Goal: Task Accomplishment & Management: Use online tool/utility

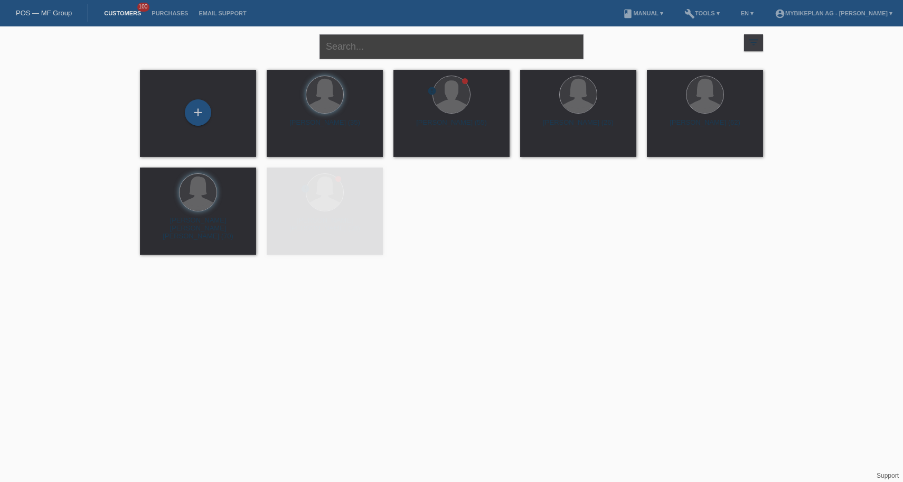
click at [376, 42] on input "text" at bounding box center [451, 46] width 264 height 25
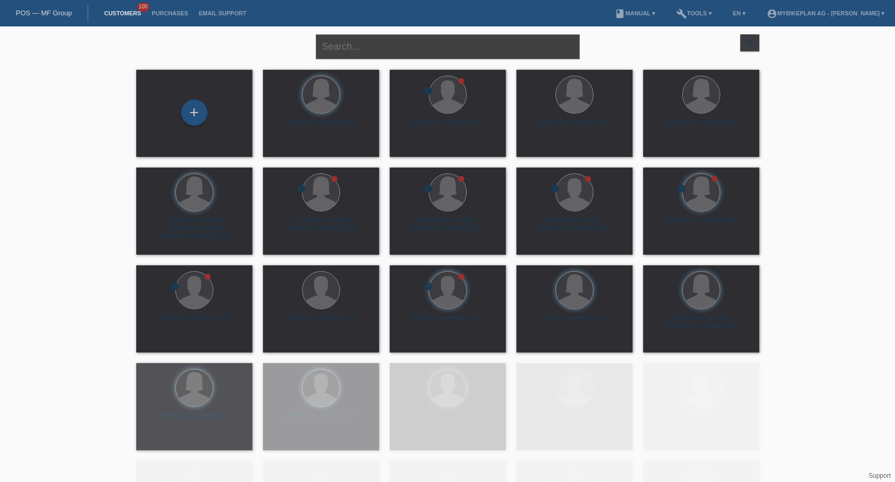
paste input "[PERSON_NAME]"
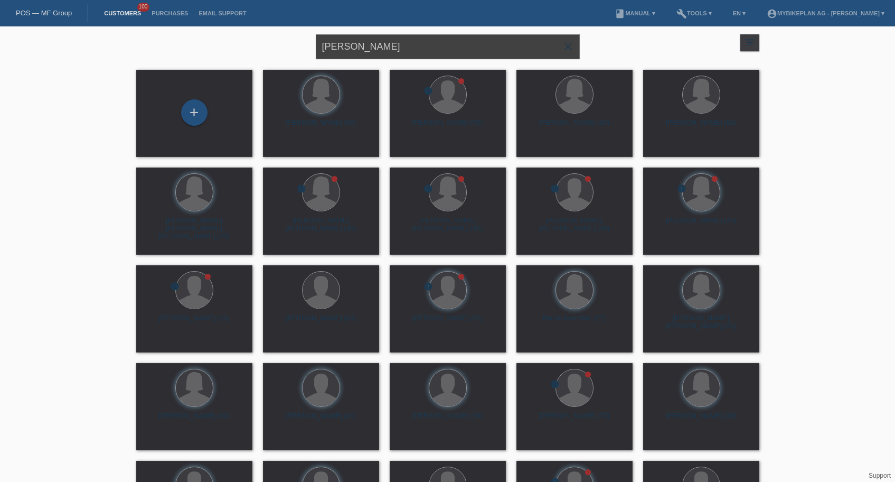
type input "[PERSON_NAME]"
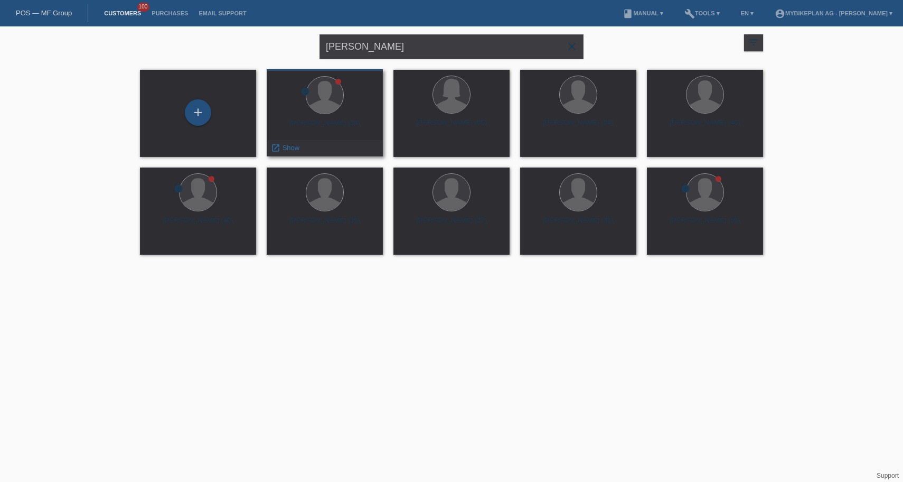
click at [333, 121] on div "Yves Vögtlin (34)" at bounding box center [324, 127] width 99 height 17
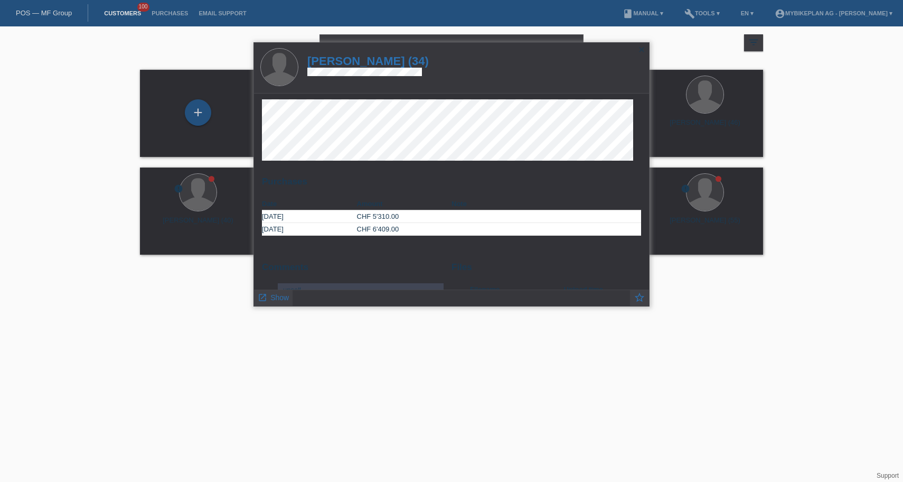
click at [361, 66] on h1 "Yves Vögtlin (34)" at bounding box center [367, 60] width 121 height 13
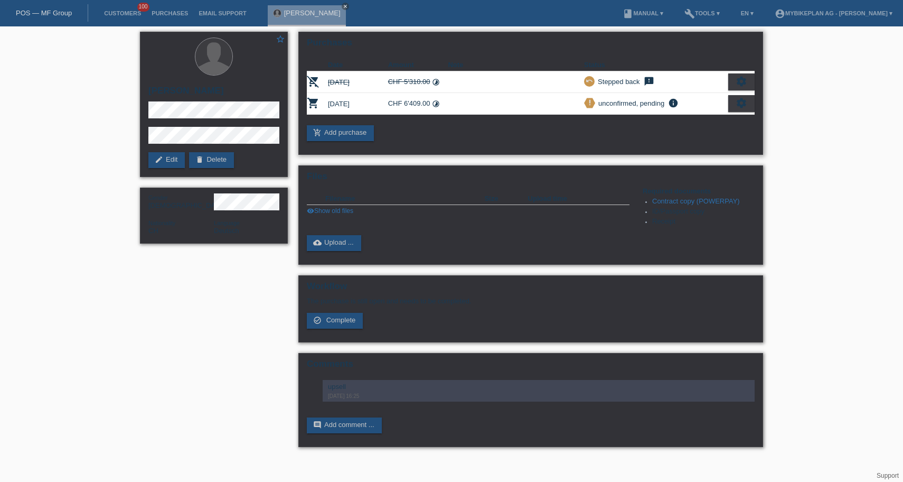
click at [738, 108] on icon "settings" at bounding box center [742, 103] width 12 height 12
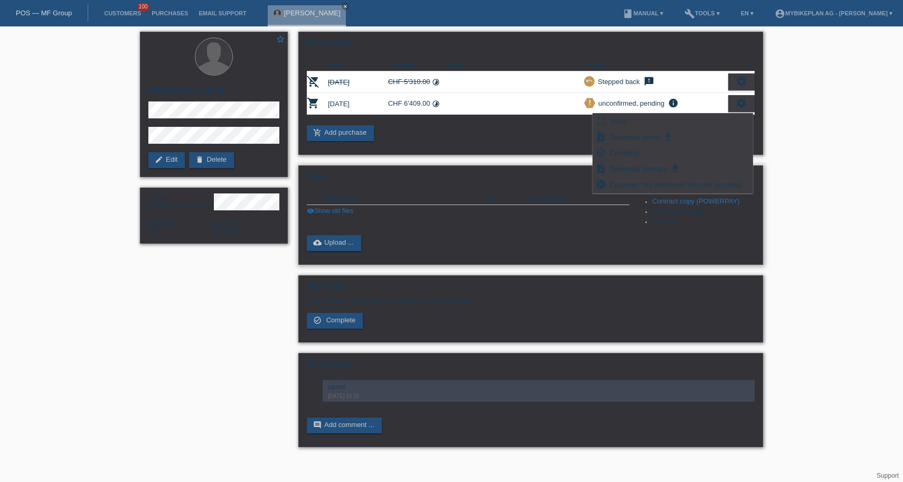
click at [590, 265] on div "Files Filename Size Upload time insert_drive_file 43504645175 - Yves Vögtlin, …" at bounding box center [530, 214] width 465 height 99
click at [571, 302] on p "The purchase is still open and needs to be completed." at bounding box center [531, 301] width 448 height 8
click at [322, 328] on link "check_circle_outline Complete" at bounding box center [335, 321] width 56 height 16
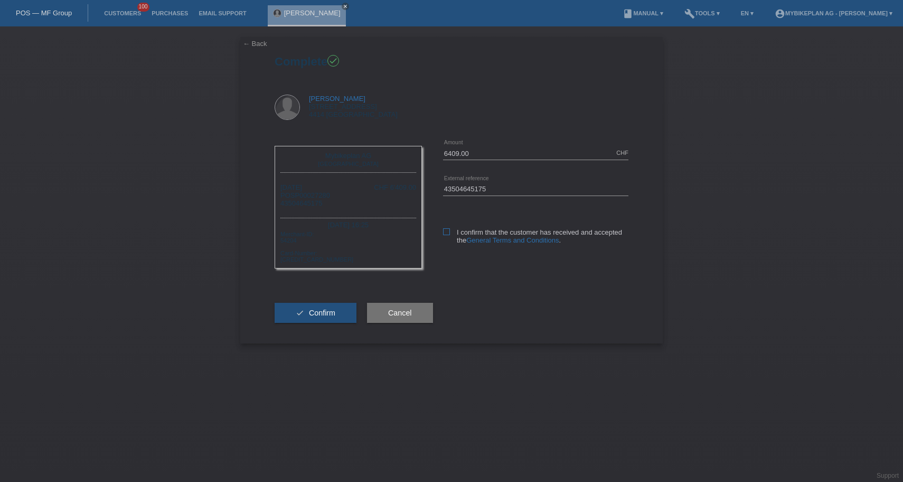
click at [449, 231] on icon at bounding box center [446, 231] width 7 height 7
click at [449, 231] on input "I confirm that the customer has received and accepted the General Terms and Con…" at bounding box center [446, 231] width 7 height 7
checkbox input "true"
click at [325, 317] on span "Confirm" at bounding box center [322, 312] width 26 height 8
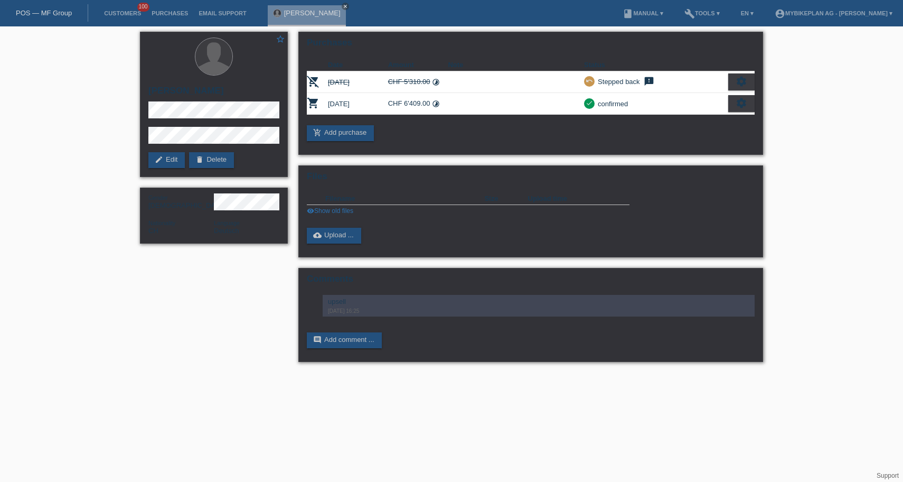
click at [50, 10] on link "POS — MF Group" at bounding box center [44, 13] width 56 height 8
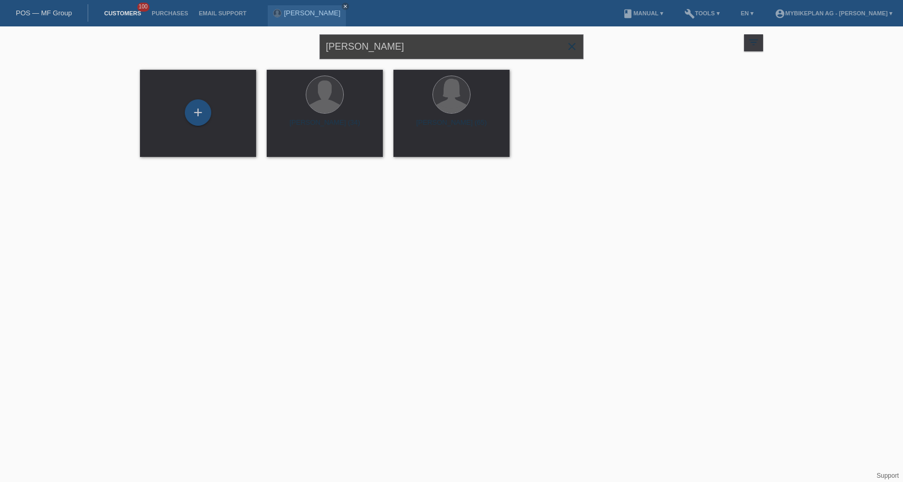
click at [369, 46] on input "[PERSON_NAME]" at bounding box center [451, 46] width 264 height 25
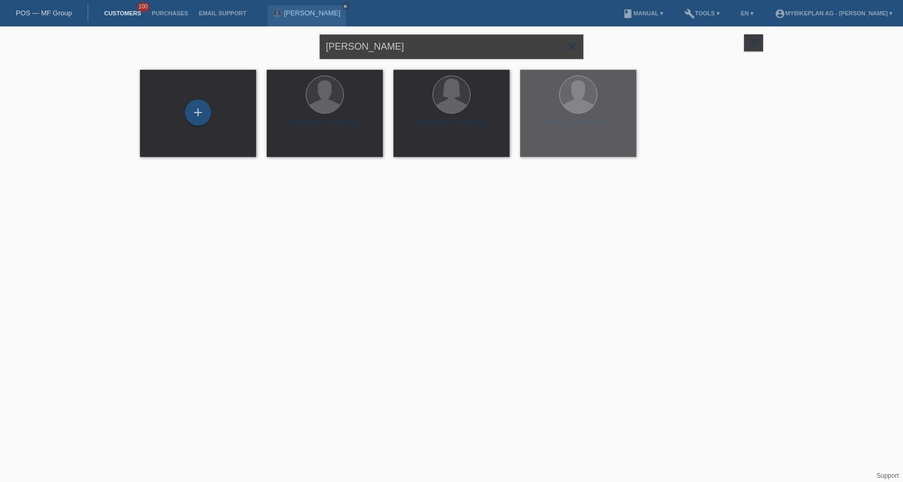
click at [369, 46] on input "[PERSON_NAME]" at bounding box center [451, 46] width 264 height 25
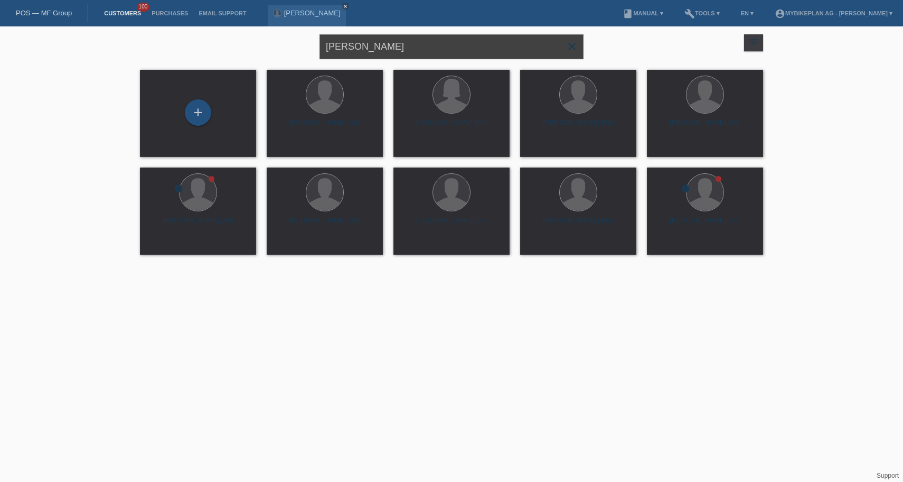
click at [369, 46] on input "[PERSON_NAME]" at bounding box center [451, 46] width 264 height 25
paste input "[PERSON_NAME]"
type input "[PERSON_NAME]"
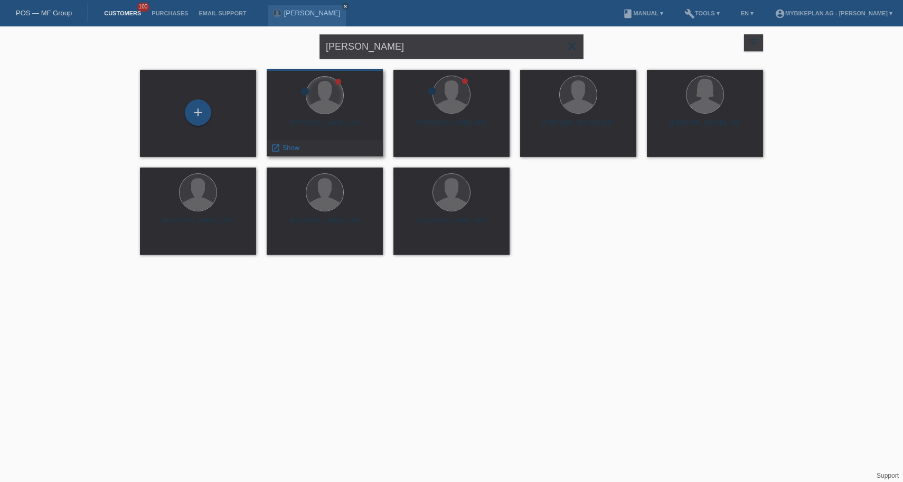
click at [329, 99] on div at bounding box center [324, 95] width 37 height 37
click at [320, 127] on div "Mathias Schoppe (44)" at bounding box center [324, 127] width 99 height 17
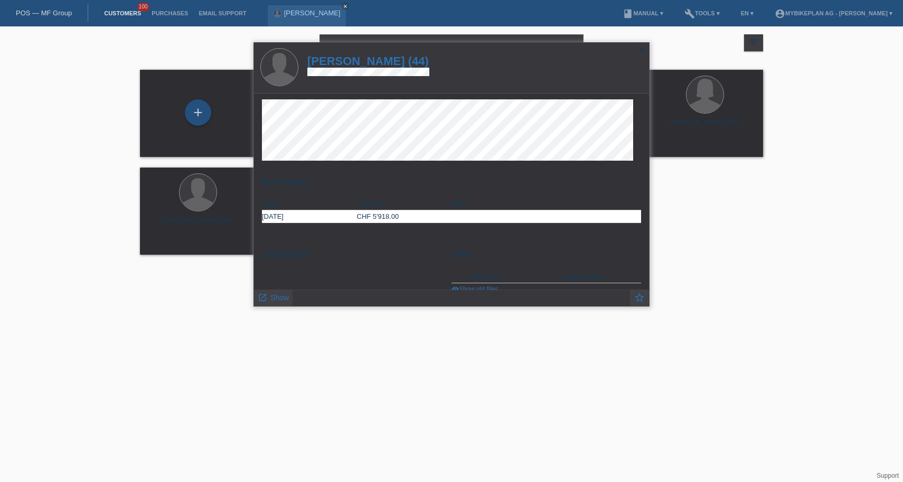
click at [363, 60] on h1 "Mathias Schoppe (44)" at bounding box center [368, 60] width 122 height 13
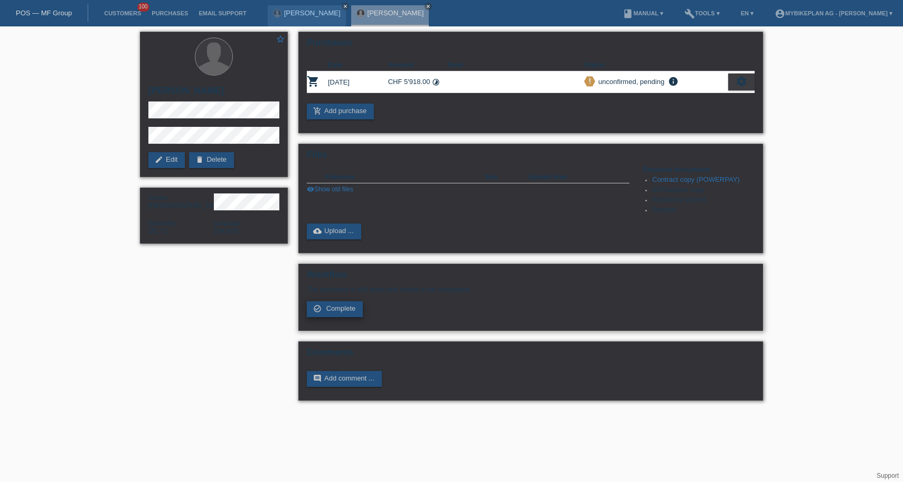
click at [334, 317] on link "check_circle_outline Complete" at bounding box center [335, 309] width 56 height 16
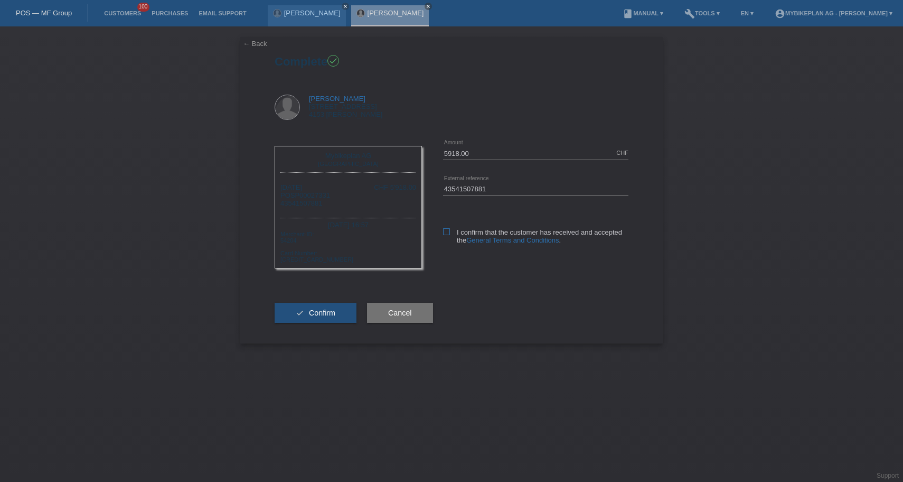
click at [452, 231] on label "I confirm that the customer has received and accepted the General Terms and Con…" at bounding box center [535, 236] width 185 height 16
click at [450, 231] on input "I confirm that the customer has received and accepted the General Terms and Con…" at bounding box center [446, 231] width 7 height 7
checkbox input "true"
click at [322, 317] on span "Confirm" at bounding box center [322, 312] width 26 height 8
